Goal: Task Accomplishment & Management: Manage account settings

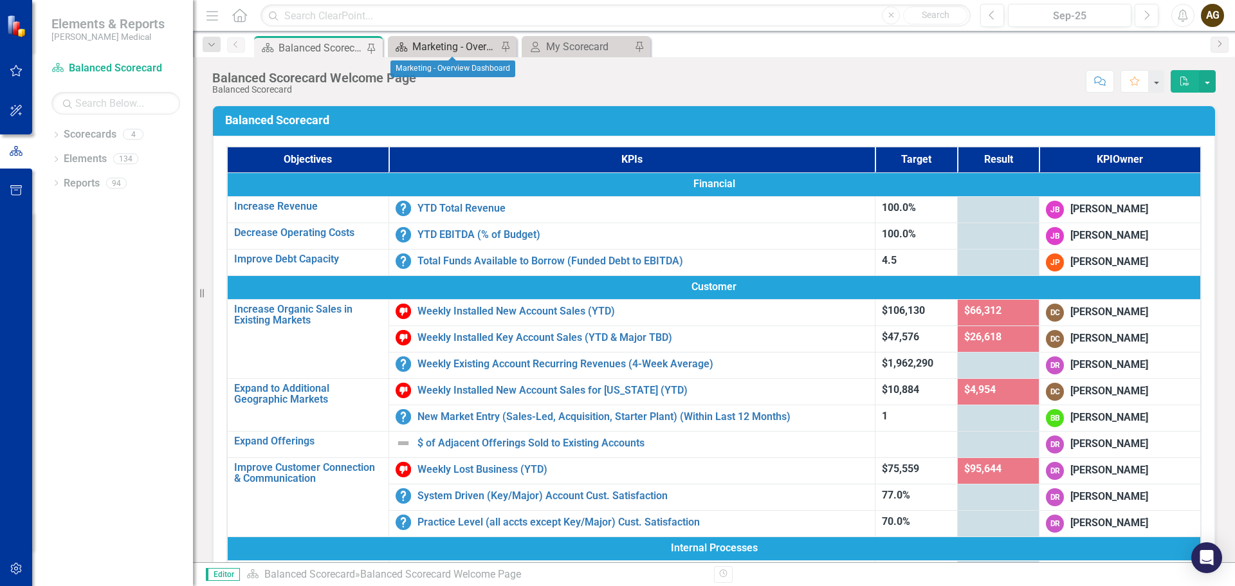
click at [469, 48] on div "Marketing - Overview Dashboard" at bounding box center [454, 47] width 85 height 16
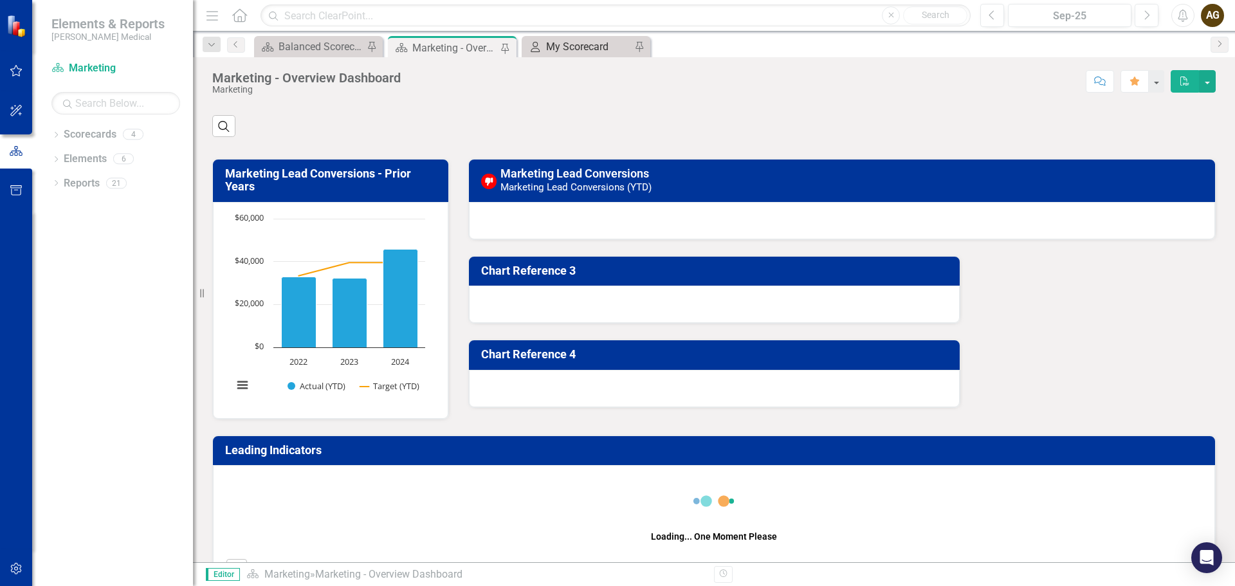
click at [581, 48] on div "My Scorecard" at bounding box center [588, 47] width 85 height 16
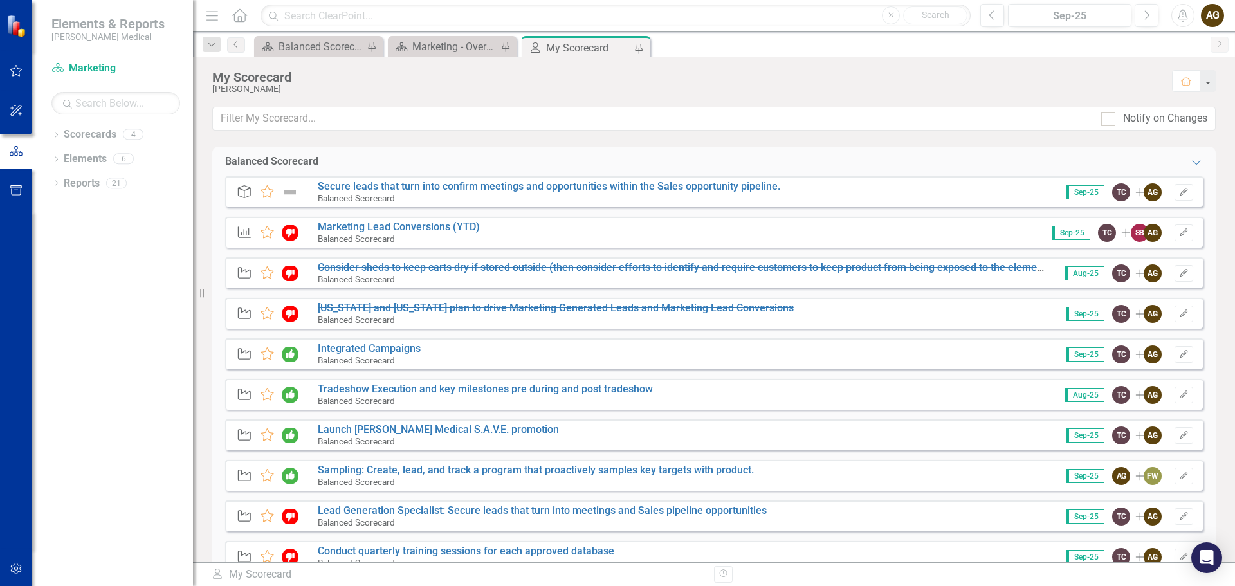
click at [345, 354] on div "Balanced Scorecard" at bounding box center [369, 360] width 103 height 12
click at [349, 345] on link "Integrated Campaigns" at bounding box center [369, 348] width 103 height 12
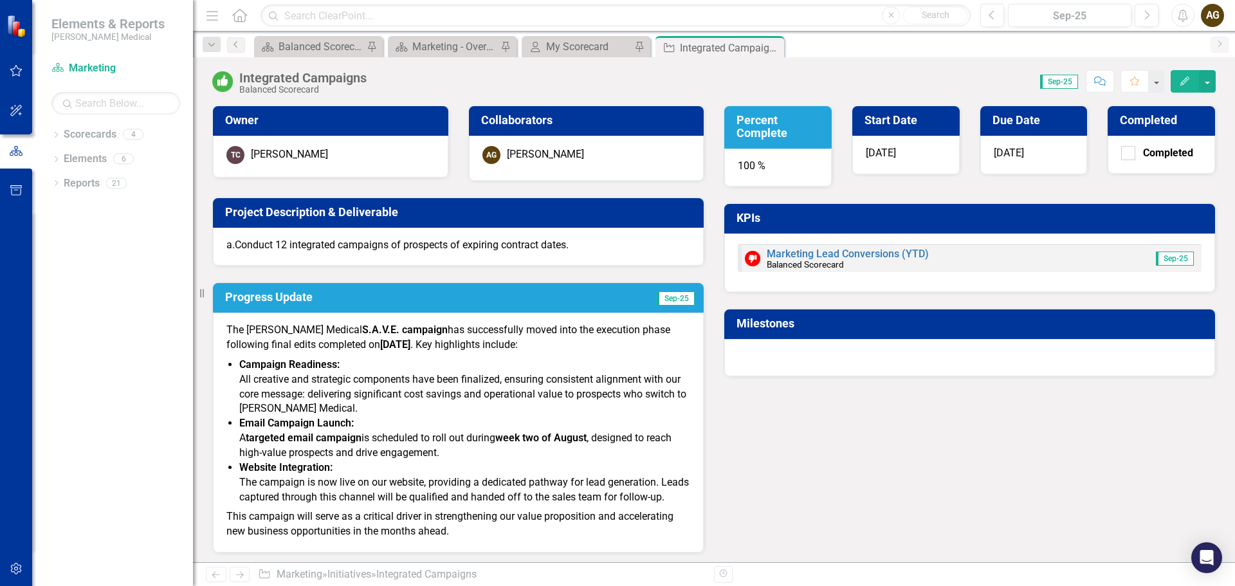
click at [1064, 84] on span "Sep-25" at bounding box center [1059, 82] width 38 height 14
click at [990, 18] on icon "Previous" at bounding box center [992, 16] width 7 height 12
click at [1143, 21] on button "Next" at bounding box center [1147, 15] width 24 height 23
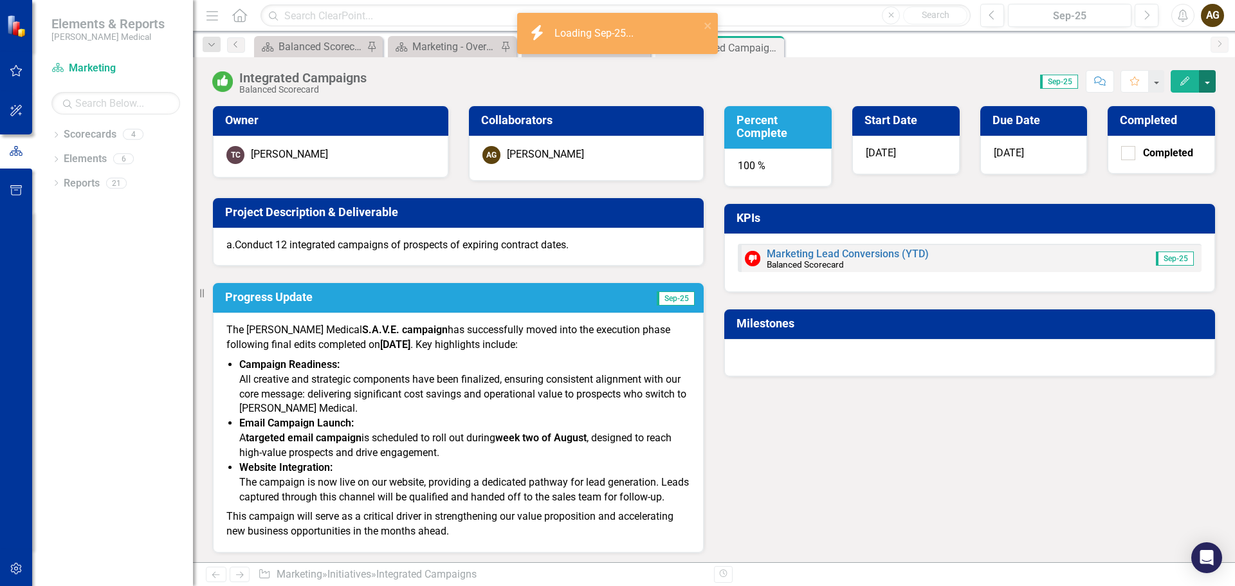
click at [1208, 82] on button "button" at bounding box center [1207, 81] width 17 height 23
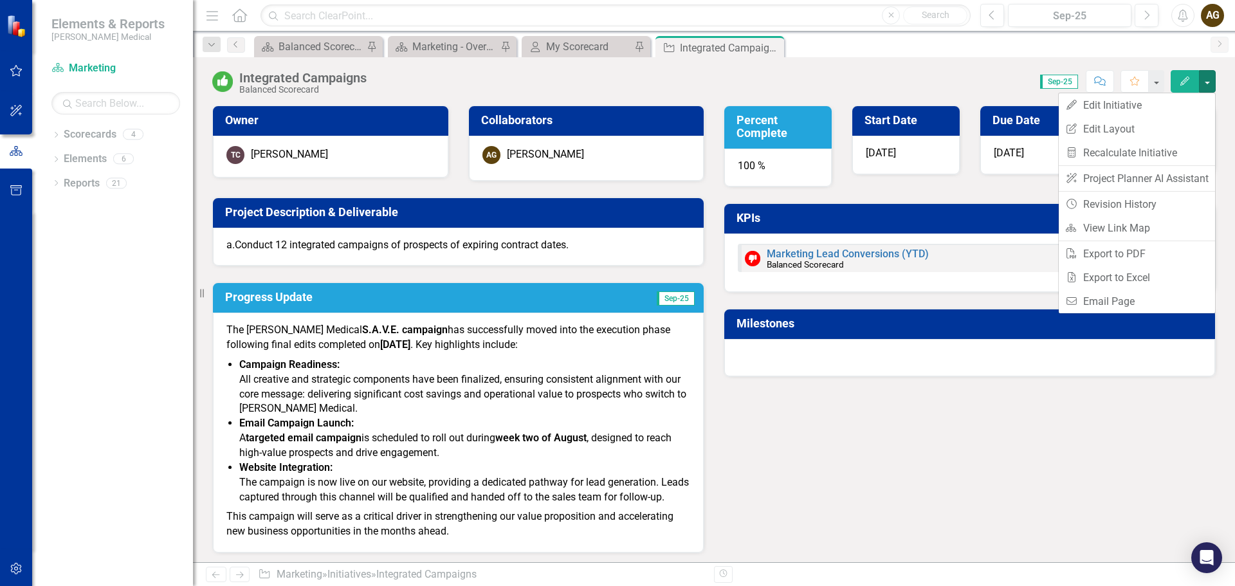
click at [746, 460] on div "Owner TC [PERSON_NAME] Collaborators AG [PERSON_NAME] Project Description & Del…" at bounding box center [714, 321] width 1023 height 464
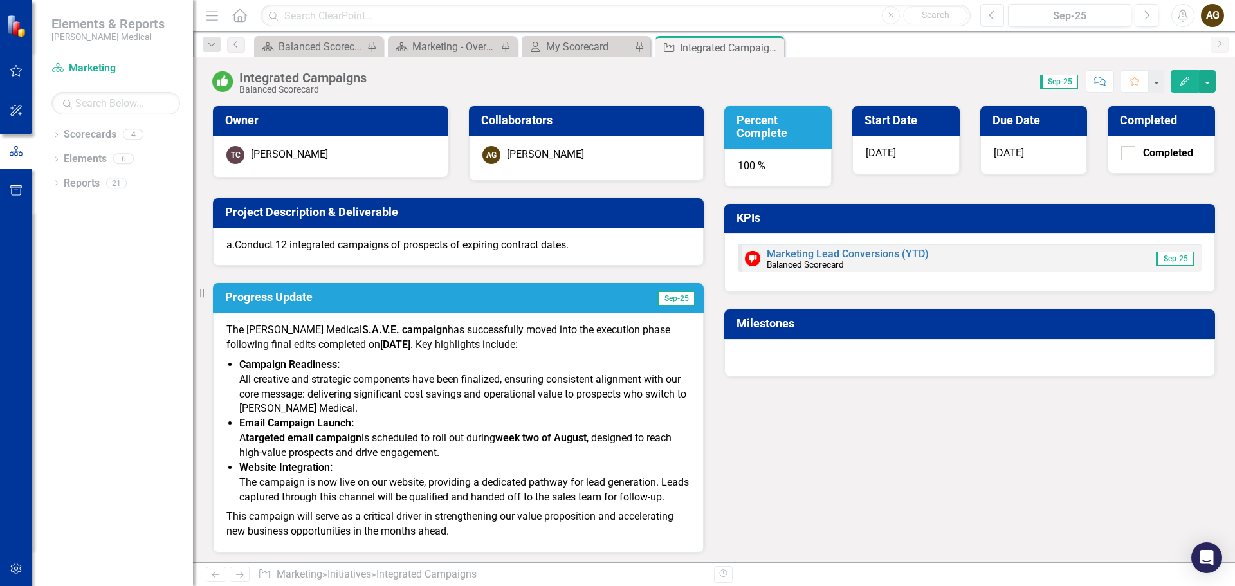
click at [996, 16] on button "Previous" at bounding box center [992, 15] width 24 height 23
click at [1151, 19] on button "Next" at bounding box center [1147, 15] width 24 height 23
click at [583, 48] on div "My Scorecard" at bounding box center [588, 47] width 85 height 16
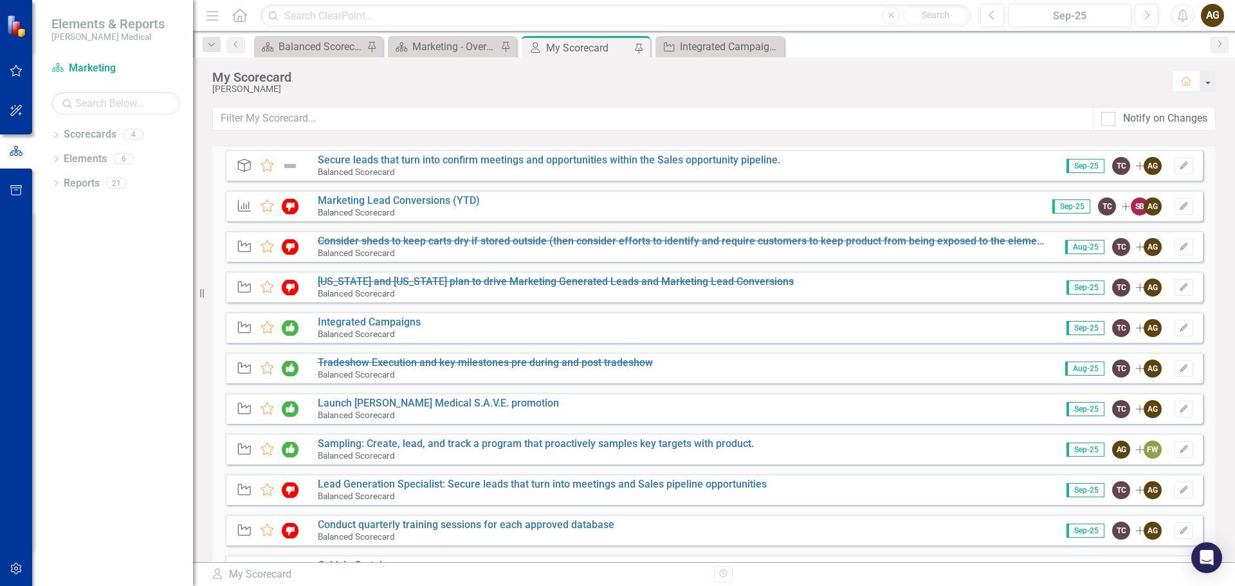
scroll to position [64, 0]
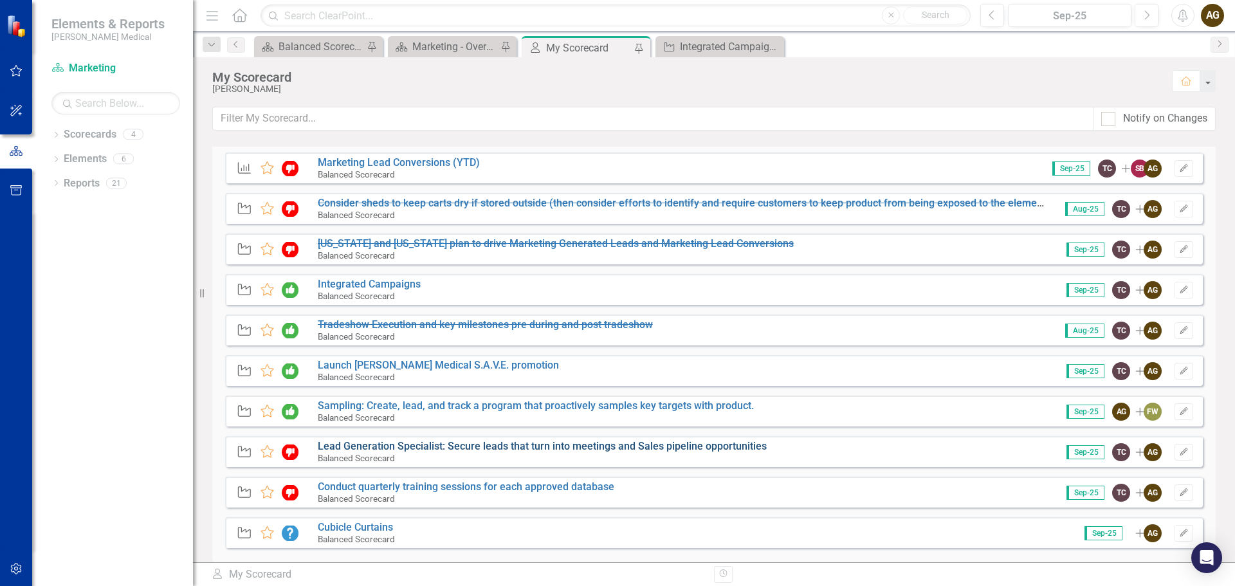
click at [446, 445] on link "Lead Generation Specialist: Secure leads that turn into meetings and Sales pipe…" at bounding box center [542, 446] width 449 height 12
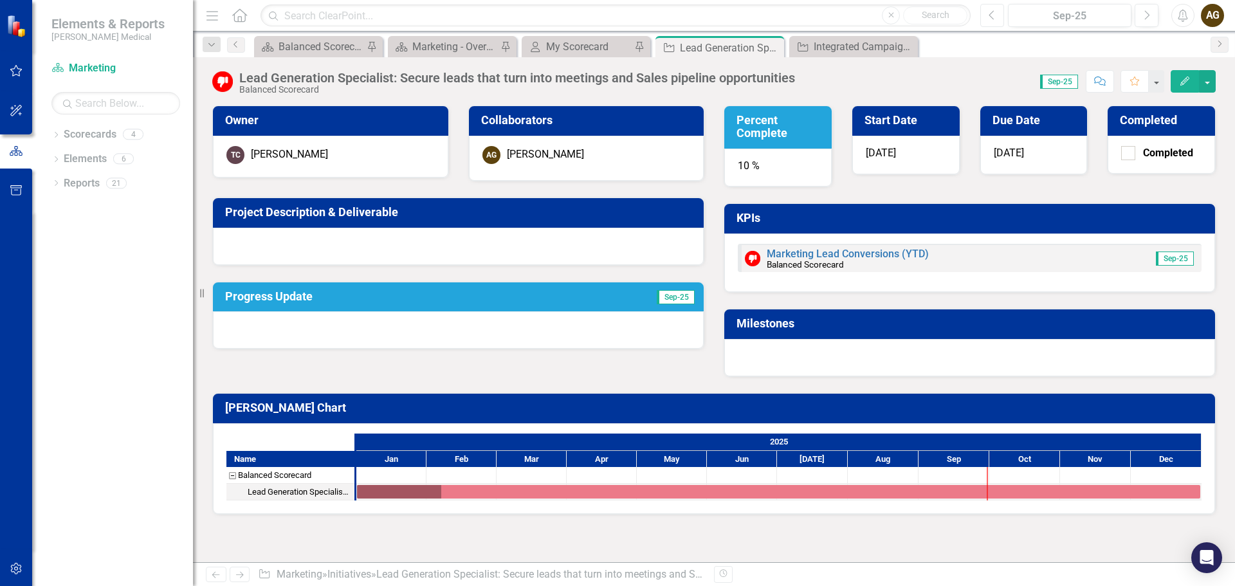
click at [990, 5] on button "Previous" at bounding box center [992, 15] width 24 height 23
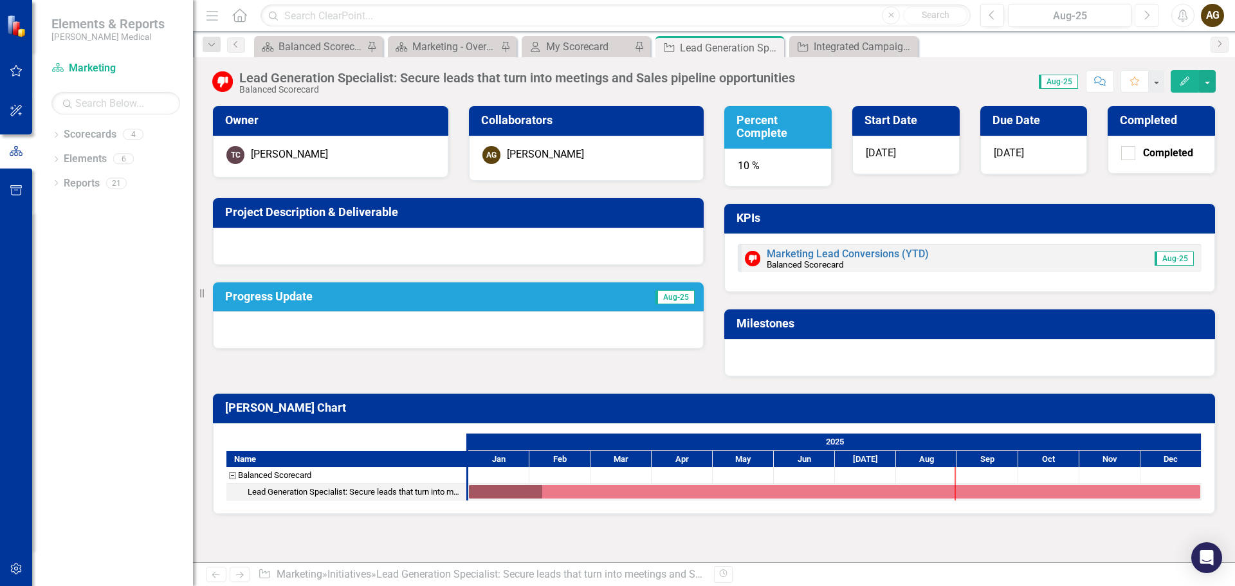
click at [1153, 17] on button "Next" at bounding box center [1147, 15] width 24 height 23
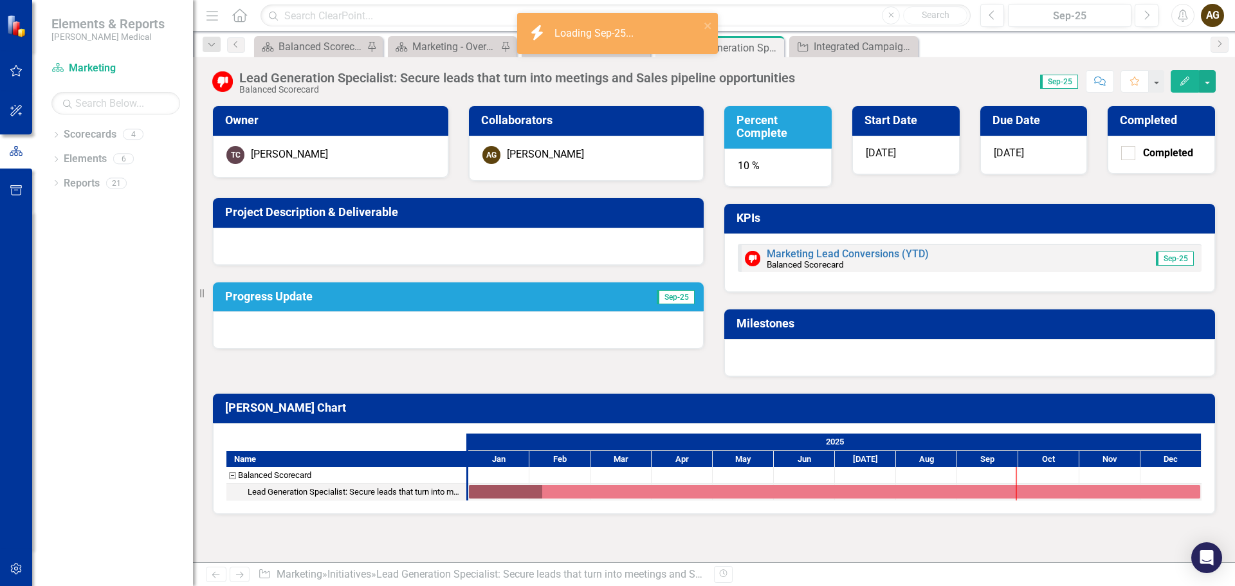
click at [749, 165] on div "10 %" at bounding box center [777, 168] width 107 height 39
click at [751, 125] on h3 "Percent Complete" at bounding box center [779, 127] width 87 height 26
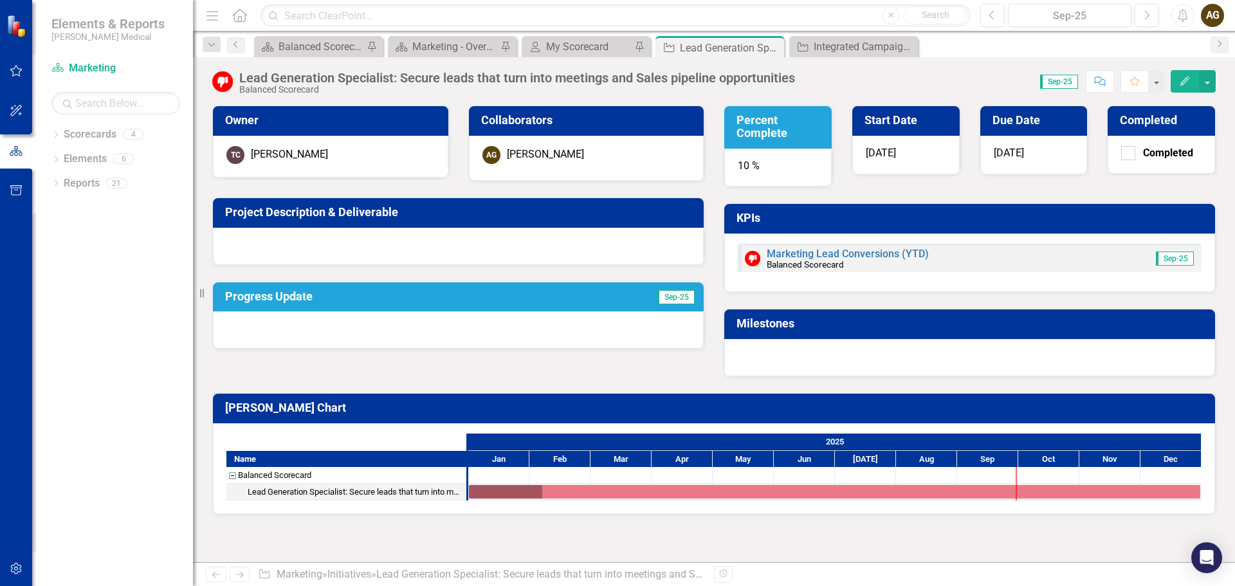
click at [743, 162] on div "10 %" at bounding box center [777, 168] width 107 height 39
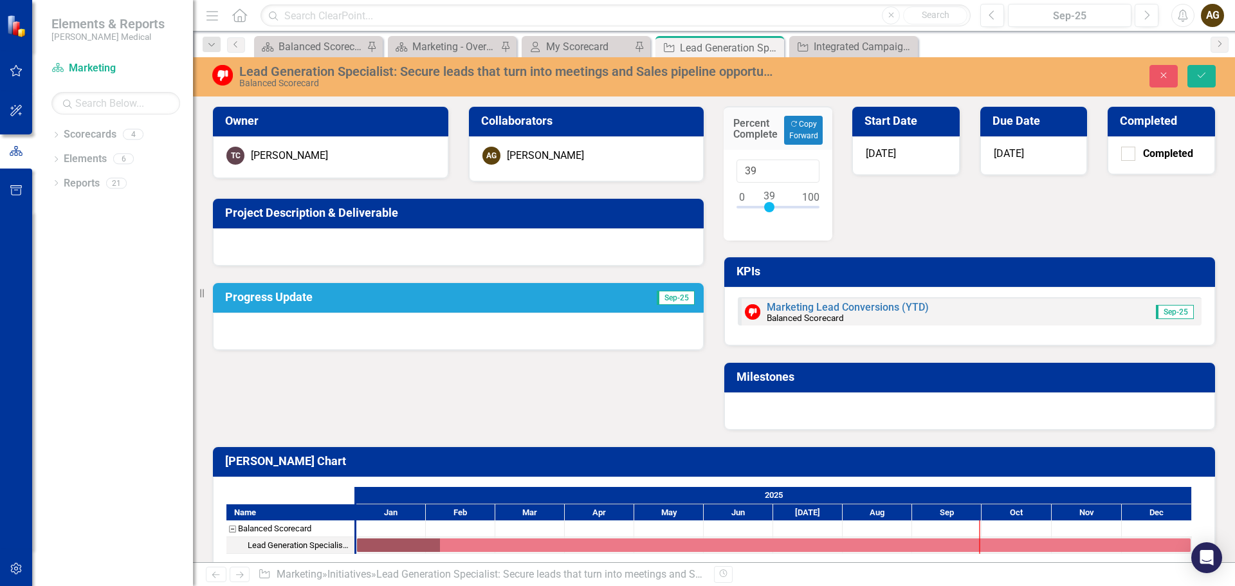
drag, startPoint x: 747, startPoint y: 208, endPoint x: 768, endPoint y: 208, distance: 20.6
click at [768, 208] on div at bounding box center [769, 207] width 10 height 10
click at [760, 178] on input "39" at bounding box center [777, 172] width 83 height 24
type input "40"
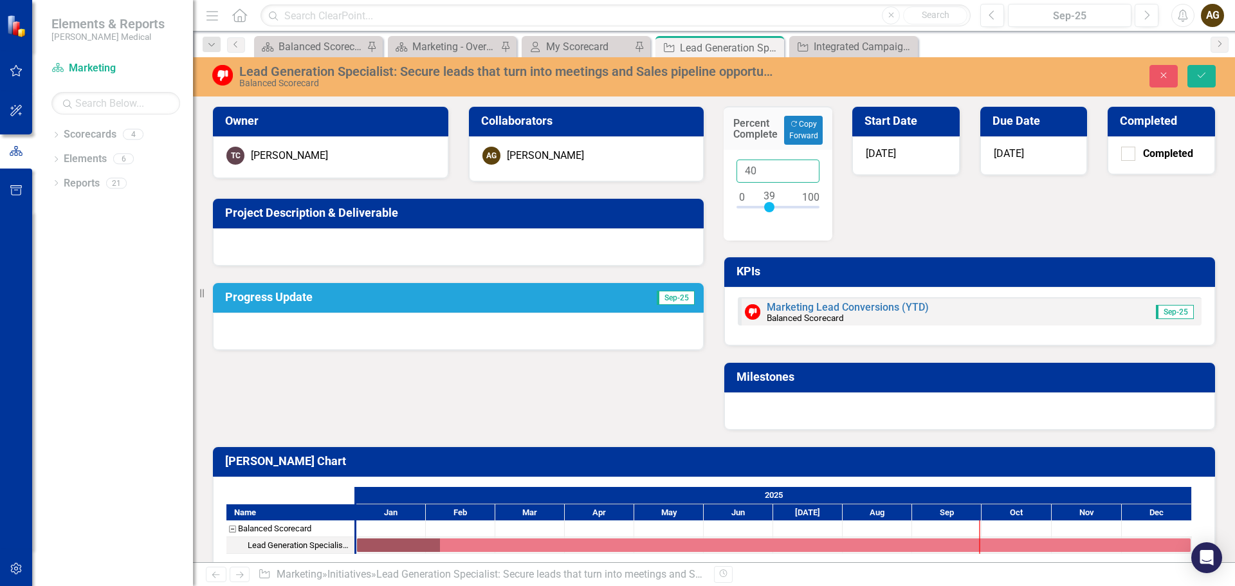
click at [803, 169] on input "40" at bounding box center [777, 172] width 83 height 24
click at [891, 232] on div "Percent Complete Copy Forward Copy Forward 40 Start Date [DATE] Due Date [DATE]…" at bounding box center [969, 260] width 511 height 340
click at [1197, 79] on icon "Save" at bounding box center [1202, 75] width 12 height 9
